Goal: Check status: Check status

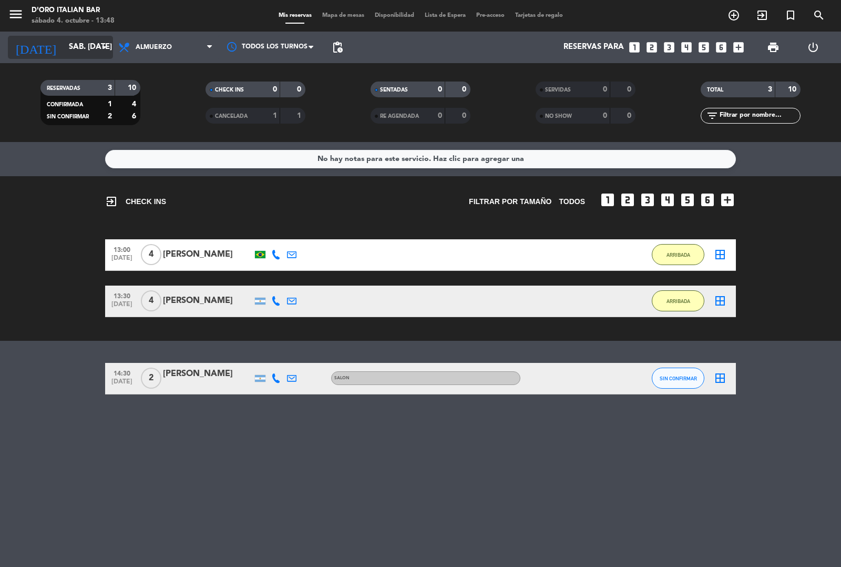
click at [108, 46] on icon "arrow_drop_down" at bounding box center [104, 47] width 13 height 13
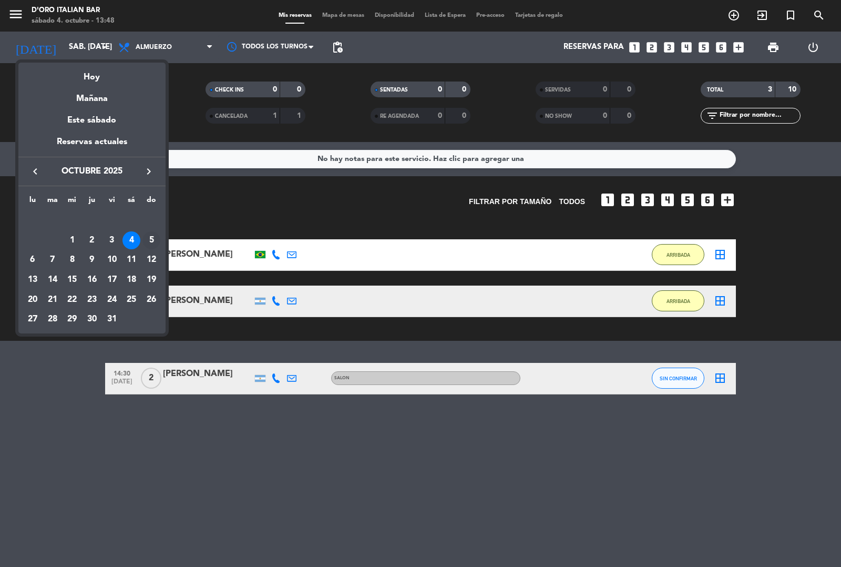
click at [153, 238] on div "5" at bounding box center [151, 240] width 18 height 18
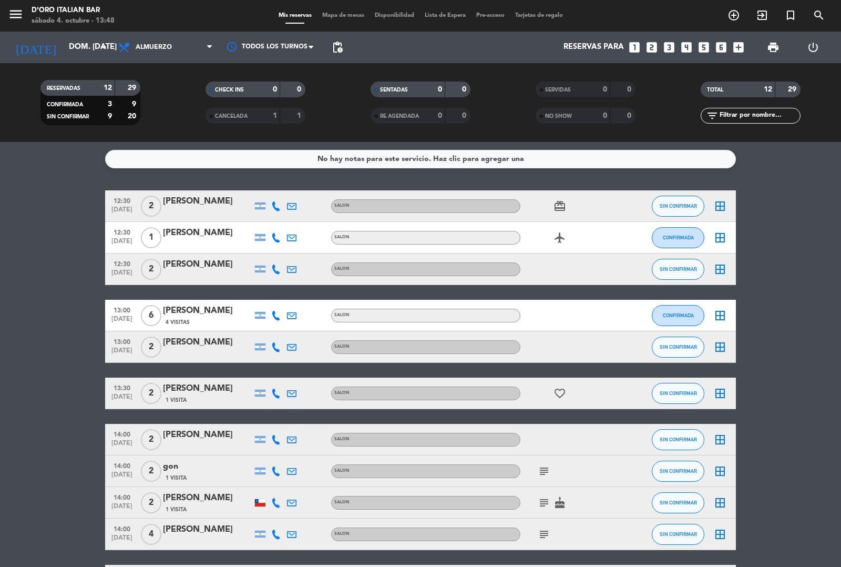
click at [773, 398] on bookings-row "12:30 [DATE] 2 [PERSON_NAME] SALON card_giftcard SIN CONFIRMAR border_all 12:30…" at bounding box center [420, 416] width 841 height 452
click at [823, 158] on service-notes "No hay notas para este servicio. Haz clic para agregar una" at bounding box center [420, 159] width 841 height 18
click at [107, 45] on icon "arrow_drop_down" at bounding box center [104, 47] width 13 height 13
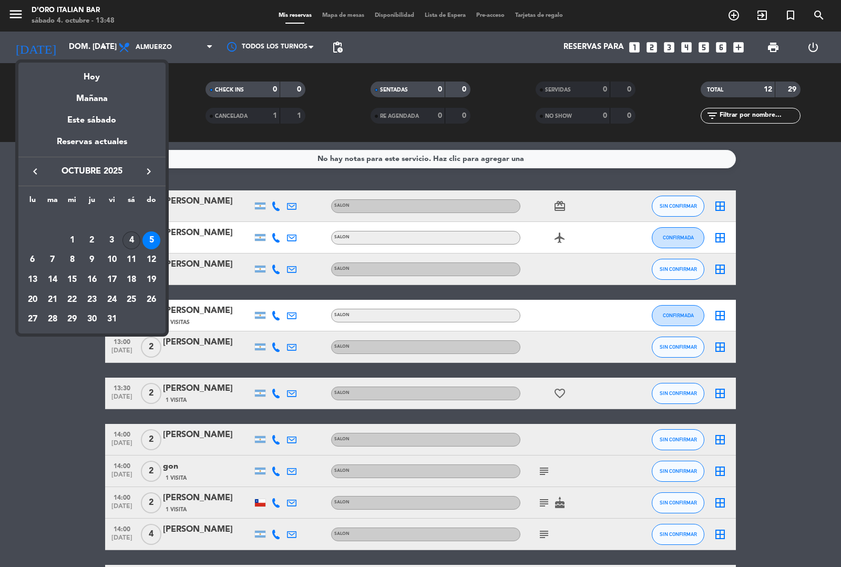
click at [131, 240] on div "4" at bounding box center [131, 240] width 18 height 18
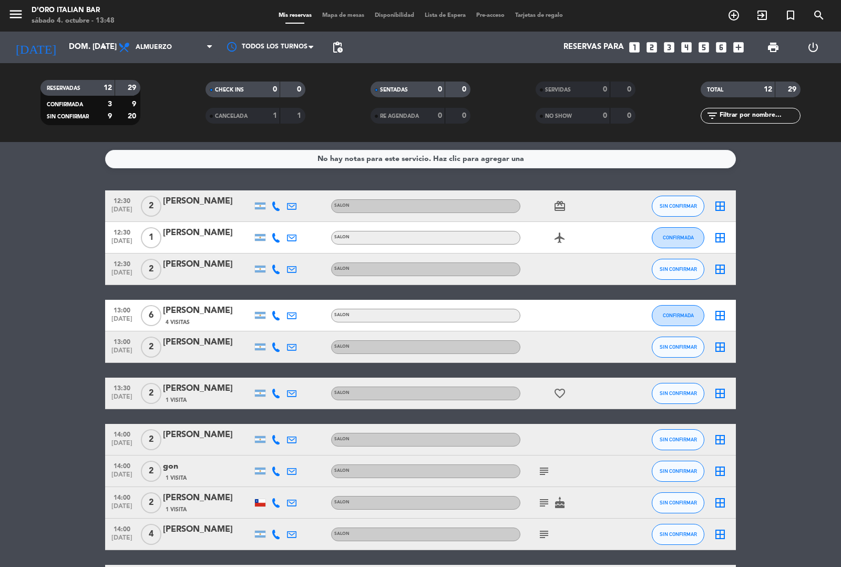
type input "sáb. [DATE]"
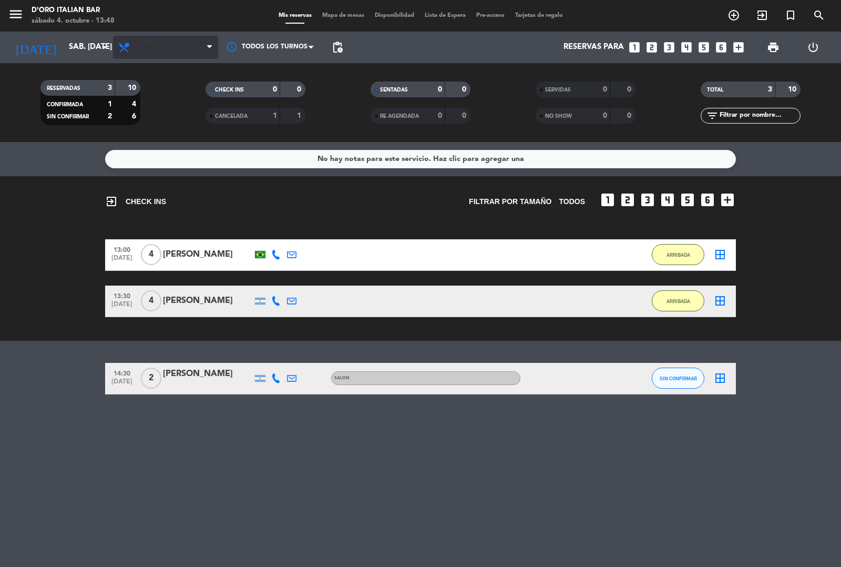
click at [198, 47] on span "Almuerzo" at bounding box center [165, 47] width 105 height 23
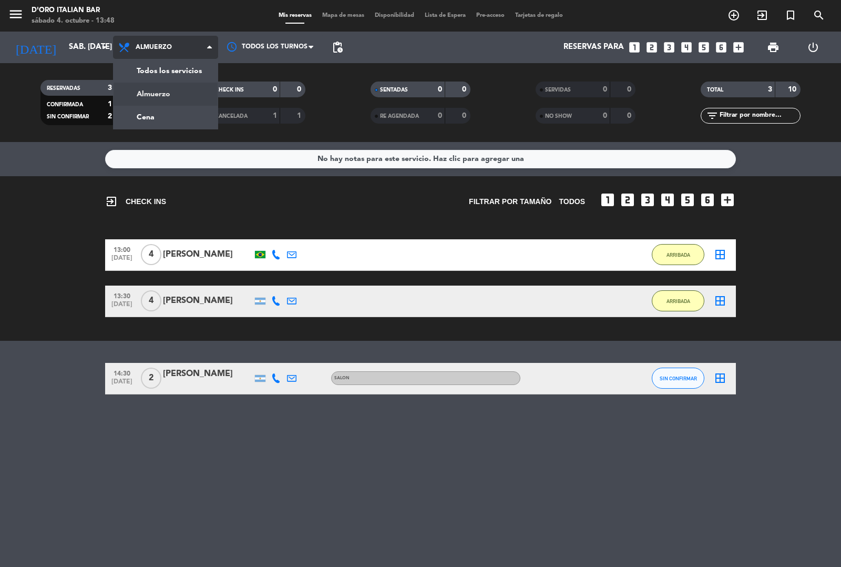
click at [172, 125] on div "menu D'oro Italian Bar sábado 4. octubre - 13:48 Mis reservas Mapa de mesas Dis…" at bounding box center [420, 71] width 841 height 142
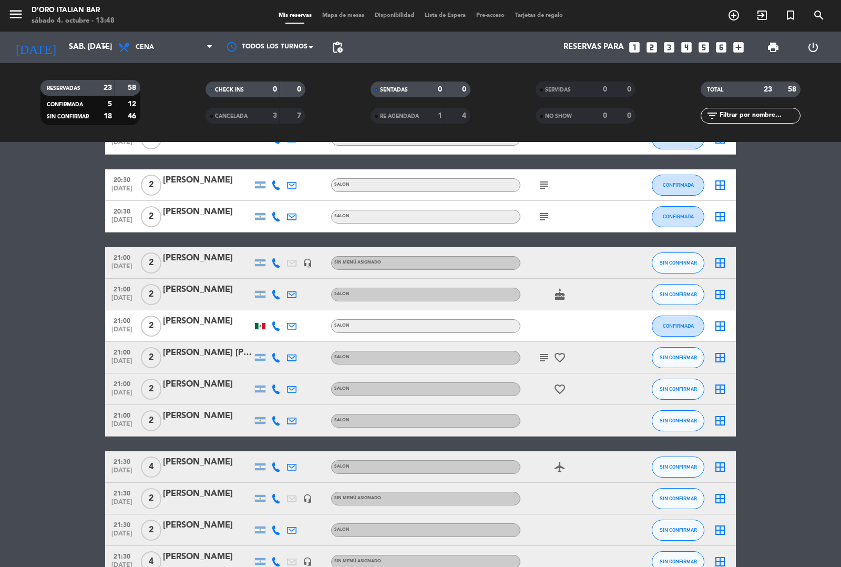
click at [791, 398] on bookings-row "18:00 [DATE] 2 [PERSON_NAME] SALON subject SIN CONFIRMAR border_all 19:00 [DATE…" at bounding box center [420, 342] width 841 height 843
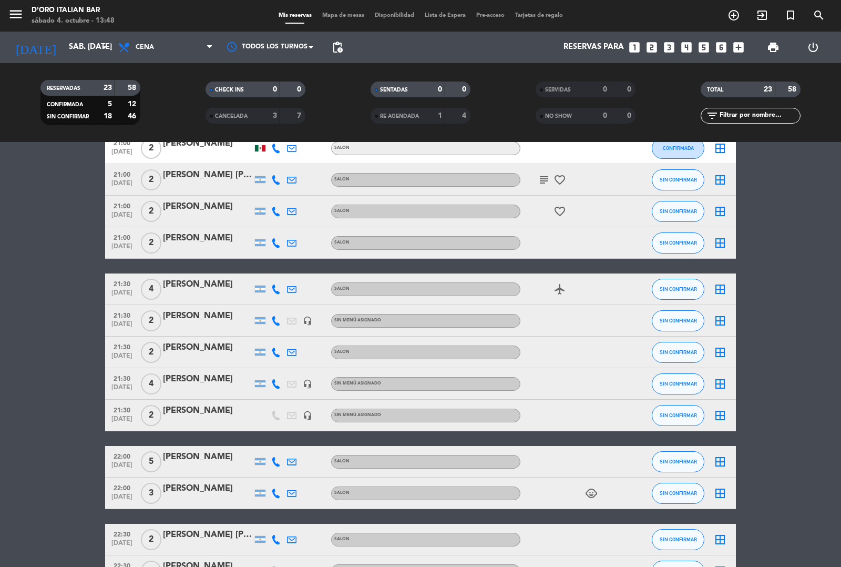
scroll to position [519, 0]
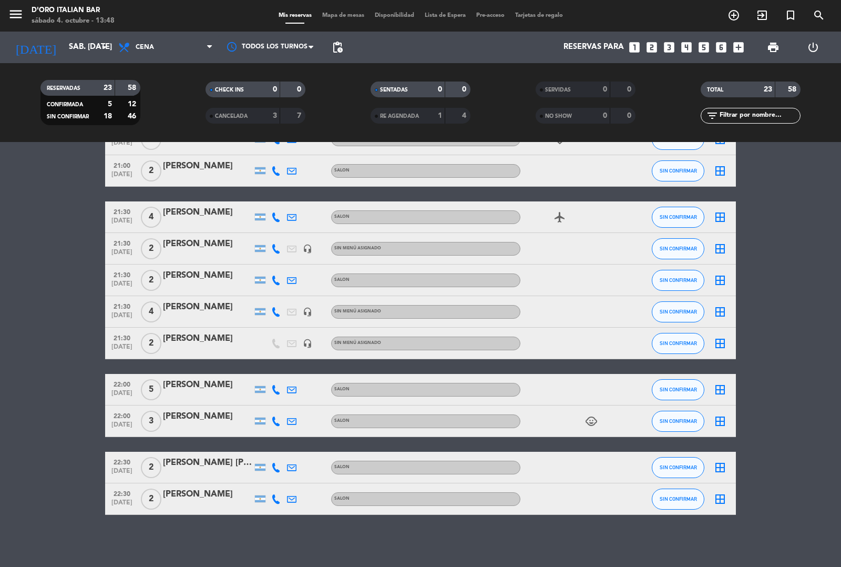
click at [827, 240] on bookings-row "18:00 [DATE] 2 [PERSON_NAME] SALON subject SIN CONFIRMAR border_all 19:00 [DATE…" at bounding box center [420, 92] width 841 height 843
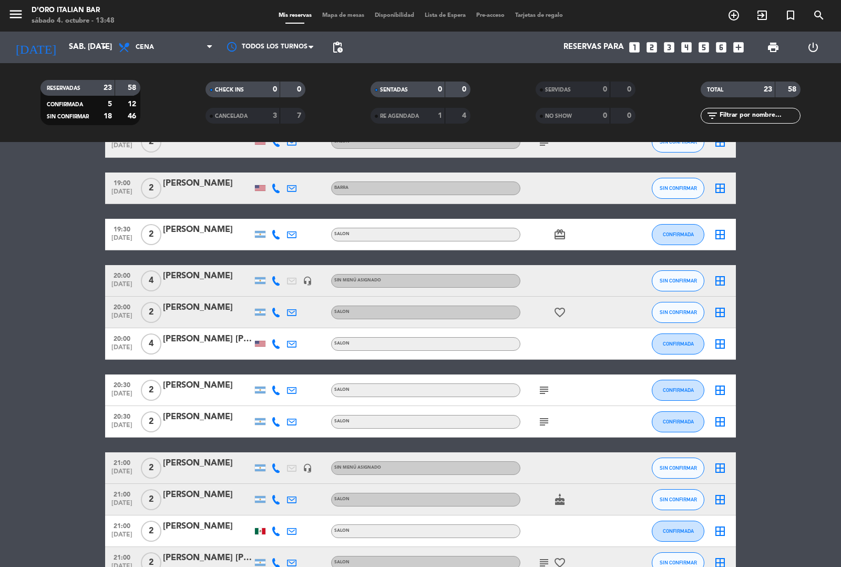
scroll to position [0, 0]
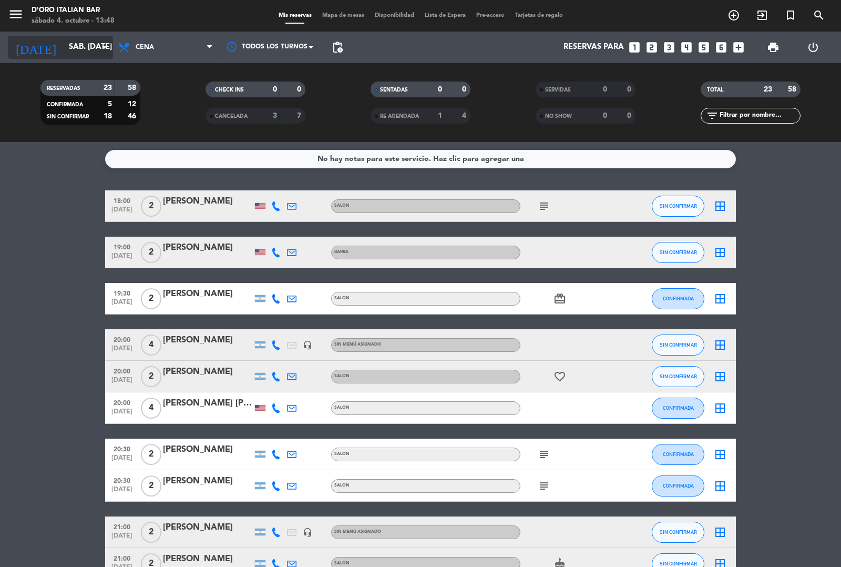
click at [98, 48] on icon "arrow_drop_down" at bounding box center [104, 47] width 13 height 13
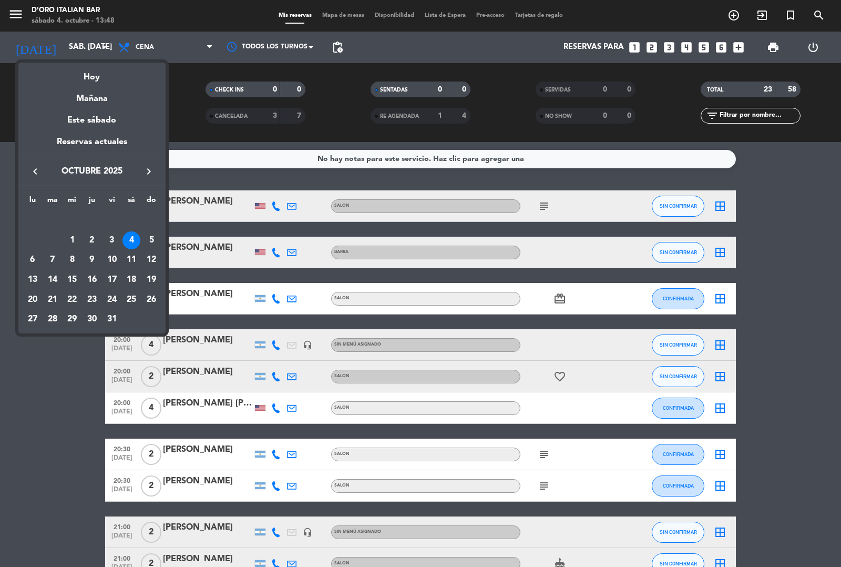
click at [148, 48] on div at bounding box center [420, 283] width 841 height 567
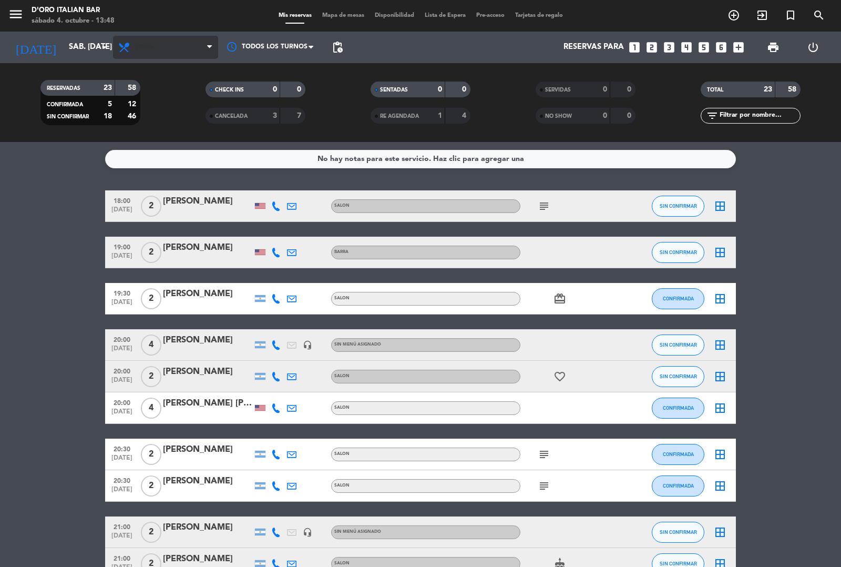
click at [154, 45] on span "Cena" at bounding box center [165, 47] width 105 height 23
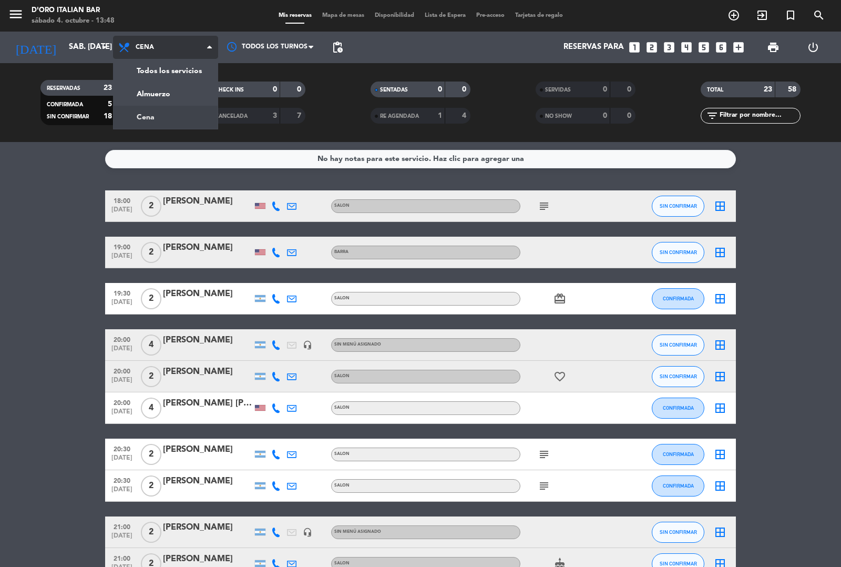
click at [169, 100] on div "menu D'oro Italian Bar sábado 4. octubre - 13:48 Mis reservas Mapa de mesas Dis…" at bounding box center [420, 71] width 841 height 142
